Goal: Download file/media

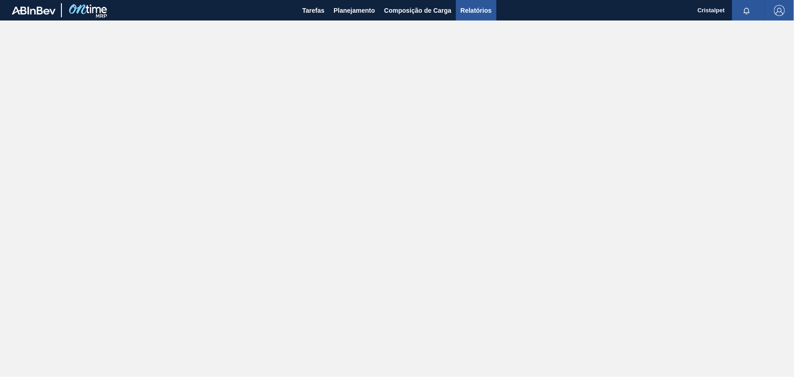
click at [472, 11] on span "Relatórios" at bounding box center [476, 10] width 31 height 11
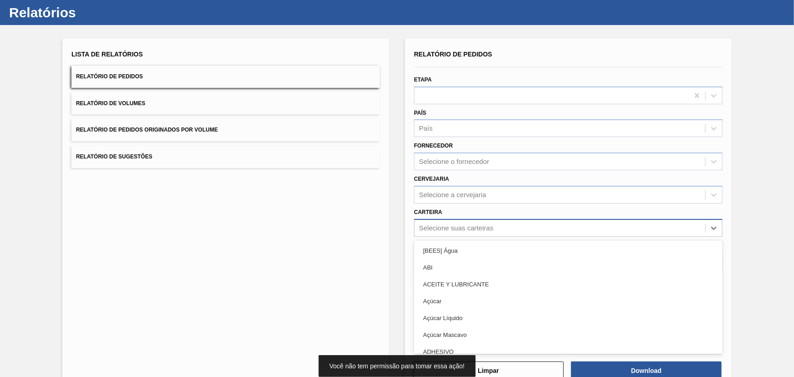
click at [508, 237] on div "option [BEES] Água focused, 1 of 101. 101 results available. Use Up and Down to…" at bounding box center [568, 228] width 309 height 18
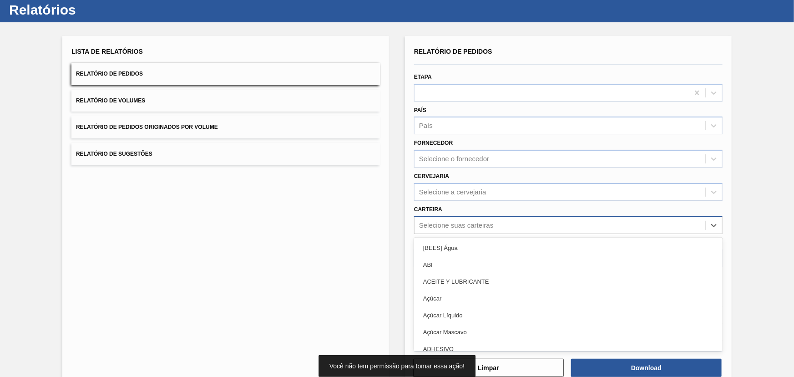
scroll to position [23, 0]
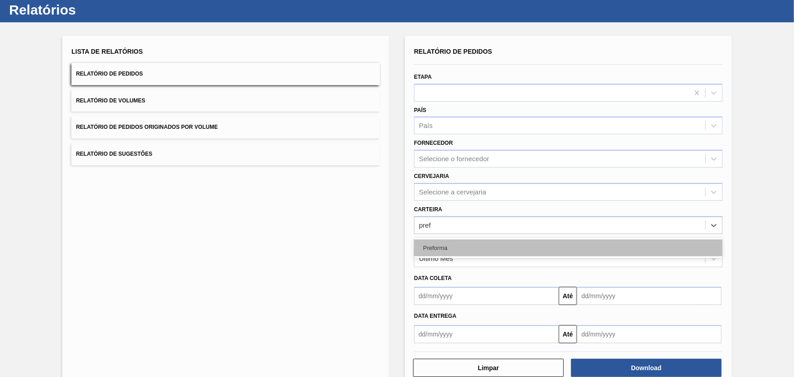
type input "prefo"
click at [508, 247] on div "Preforma" at bounding box center [568, 247] width 309 height 17
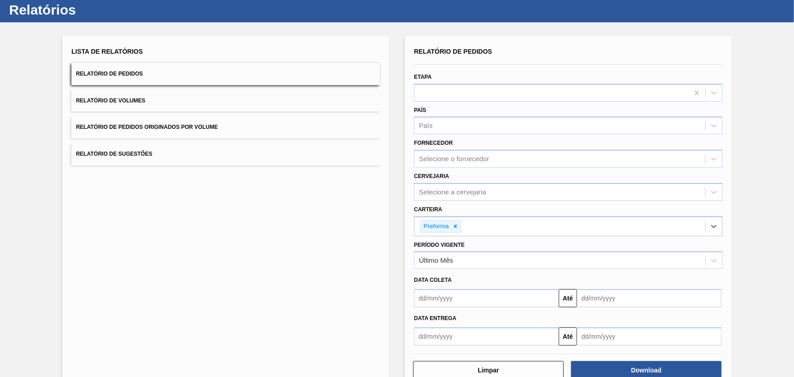
click at [532, 300] on input "text" at bounding box center [486, 298] width 145 height 18
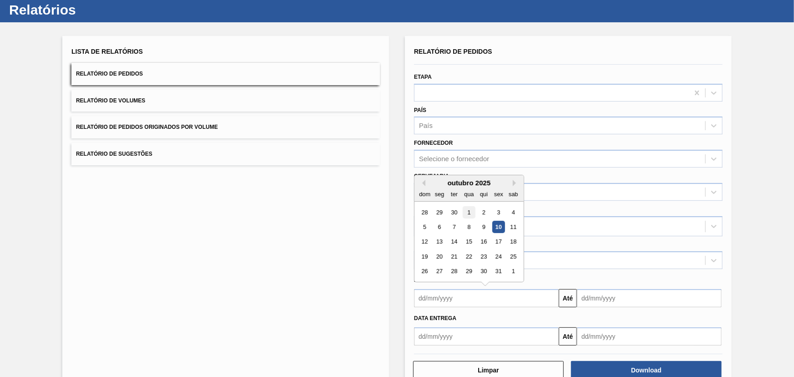
click at [469, 211] on div "1" at bounding box center [469, 212] width 12 height 12
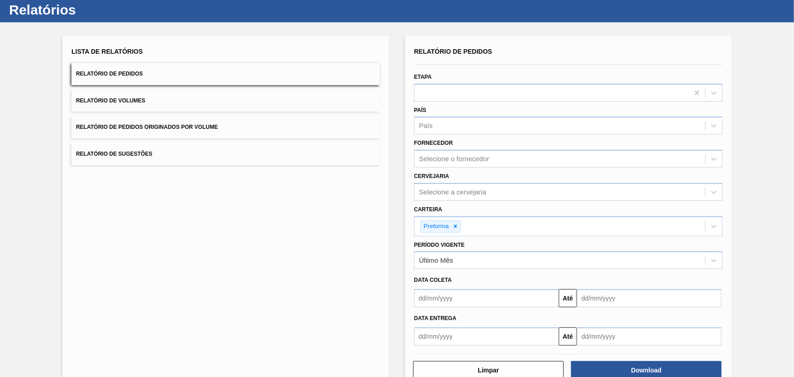
type input "[DATE]"
click at [619, 298] on input "text" at bounding box center [649, 298] width 145 height 18
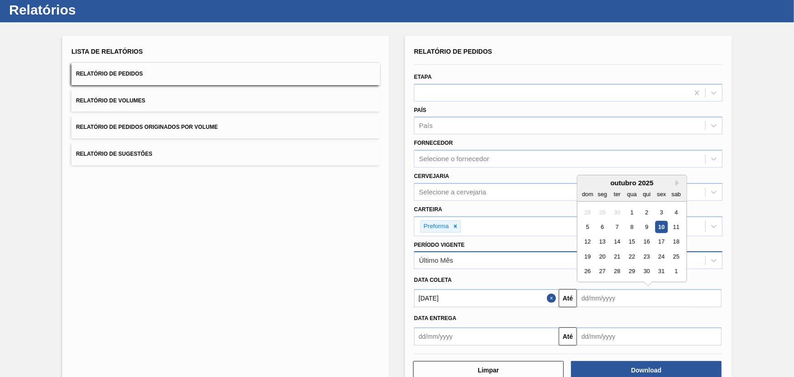
click at [662, 267] on div "31" at bounding box center [661, 271] width 12 height 12
type input "[DATE]"
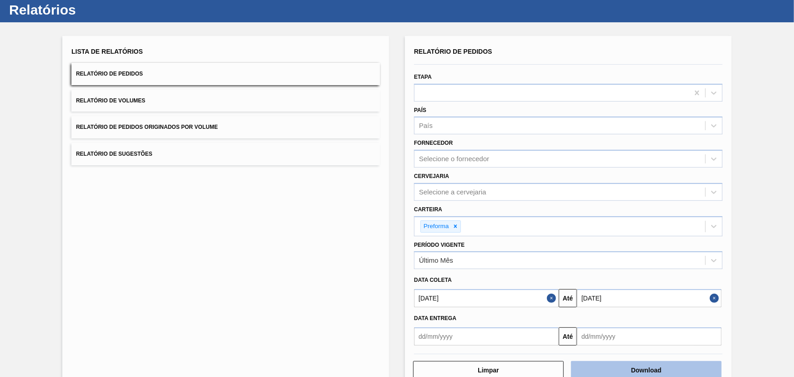
click at [648, 368] on button "Download" at bounding box center [646, 370] width 151 height 18
